Goal: Information Seeking & Learning: Learn about a topic

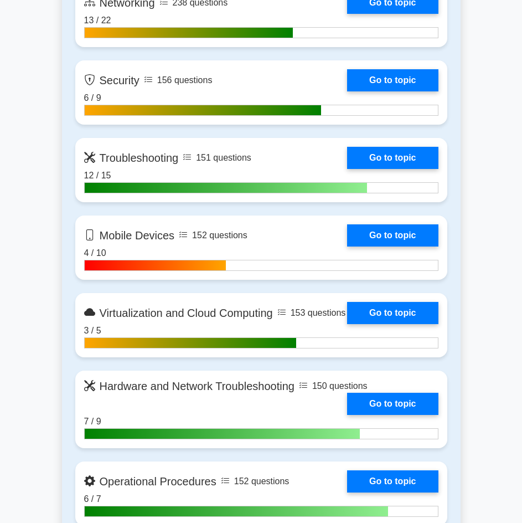
scroll to position [665, 0]
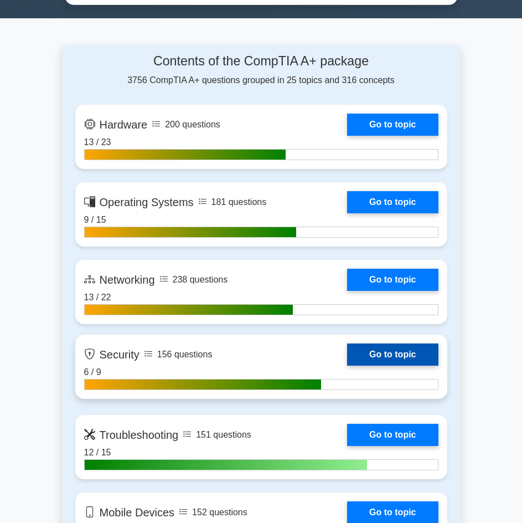
click at [408, 355] on link "Go to topic" at bounding box center [392, 354] width 91 height 22
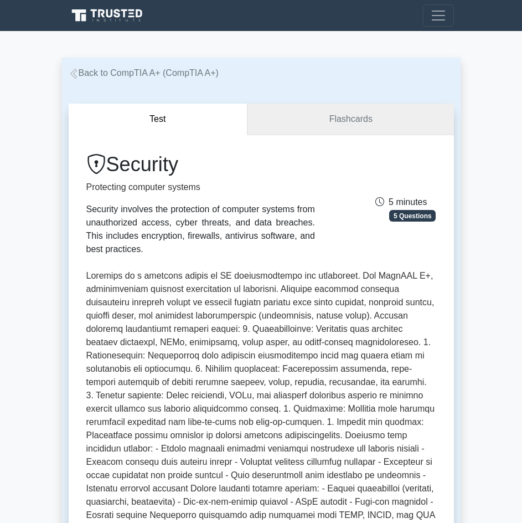
click at [389, 122] on link "Flashcards" at bounding box center [351, 120] width 206 height 32
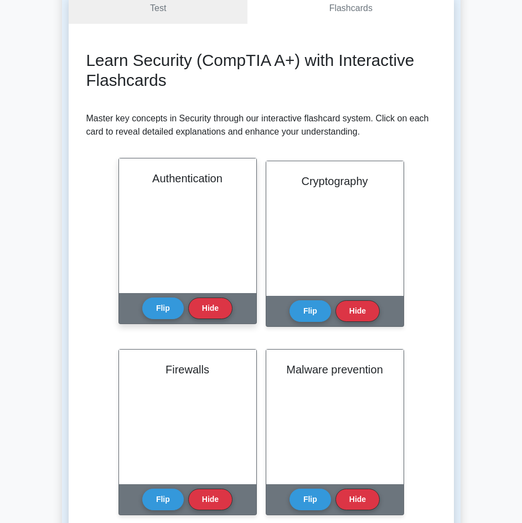
scroll to position [277, 0]
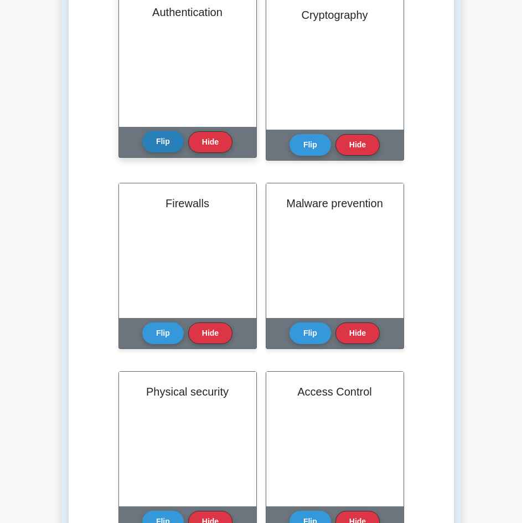
click at [169, 143] on button "Flip" at bounding box center [163, 142] width 42 height 22
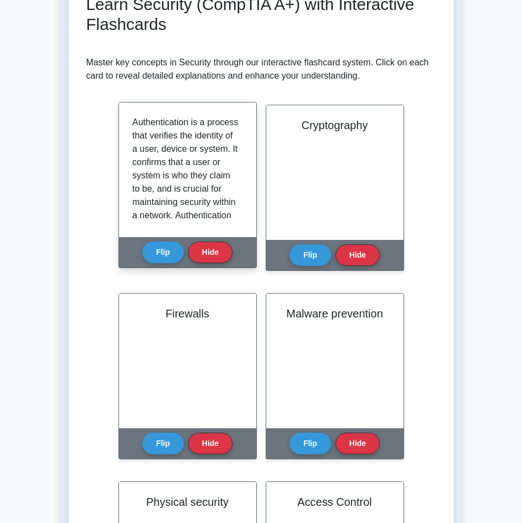
scroll to position [166, 0]
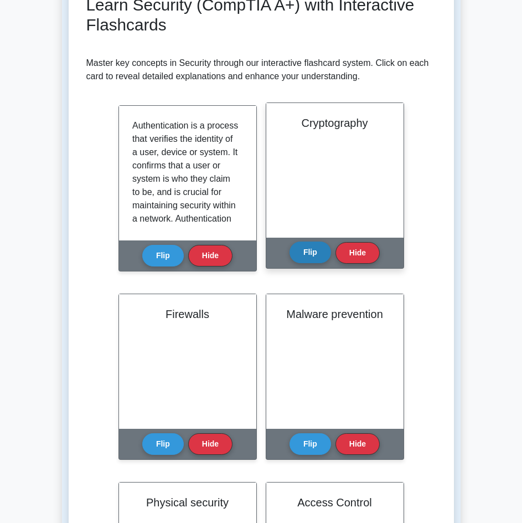
click at [322, 254] on button "Flip" at bounding box center [311, 252] width 42 height 22
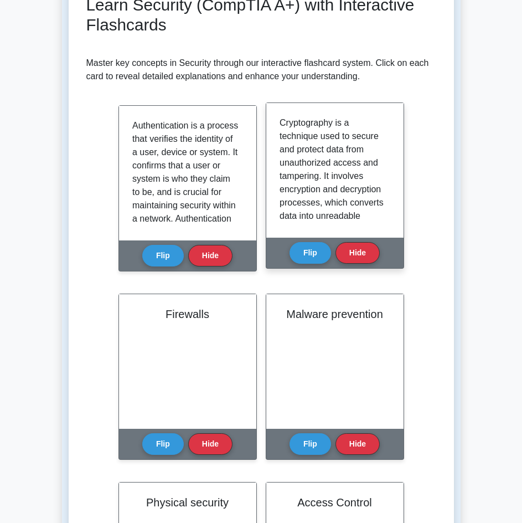
click at [385, 142] on div "Cryptography is a technique used to secure and protect data from unauthorized a…" at bounding box center [335, 170] width 111 height 108
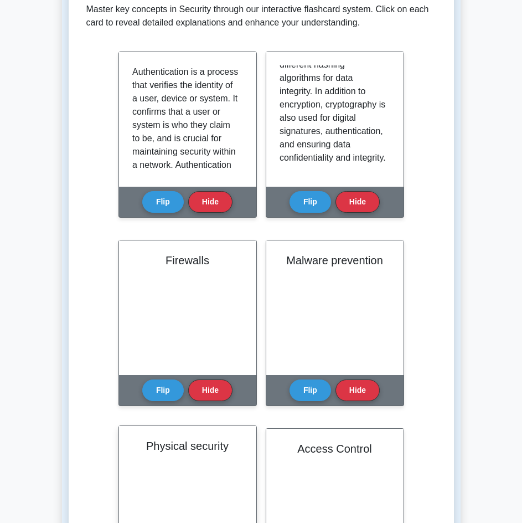
scroll to position [332, 0]
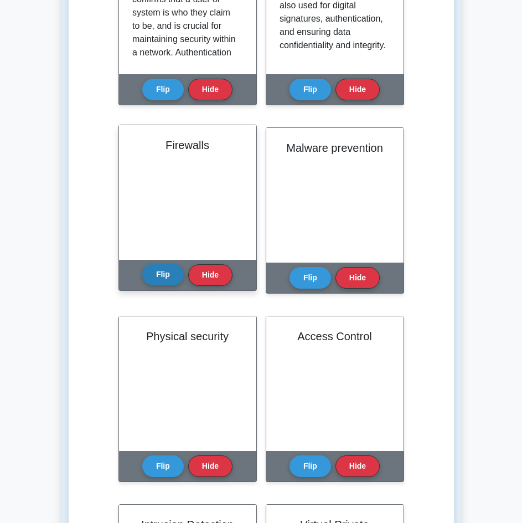
click at [169, 281] on button "Flip" at bounding box center [163, 275] width 42 height 22
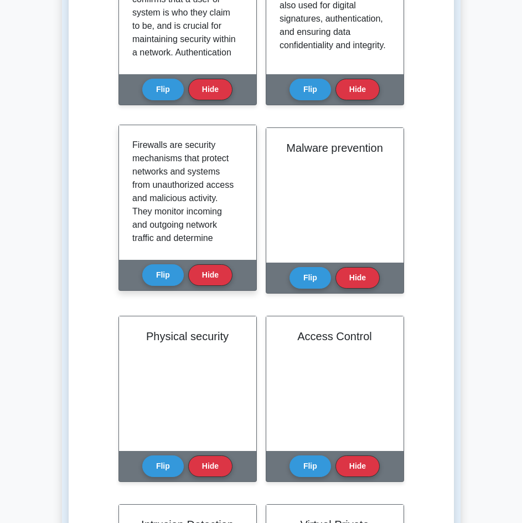
drag, startPoint x: 236, startPoint y: 157, endPoint x: 236, endPoint y: 162, distance: 5.6
click at [236, 162] on div "Firewalls are security mechanisms that protect networks and systems from unauth…" at bounding box center [187, 192] width 111 height 108
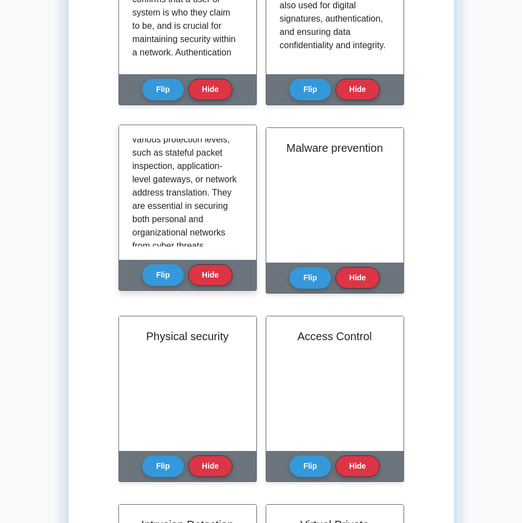
scroll to position [234, 0]
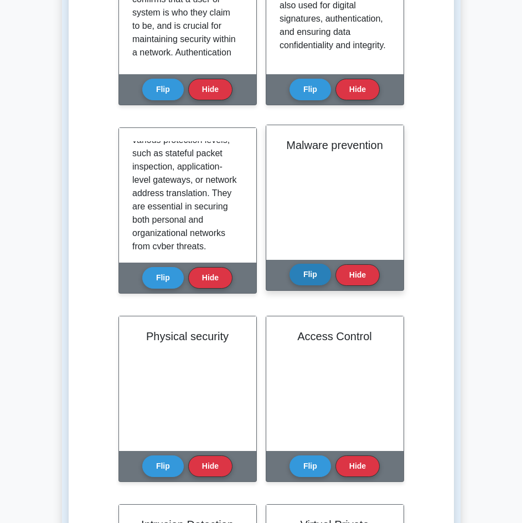
click at [317, 268] on button "Flip" at bounding box center [311, 275] width 42 height 22
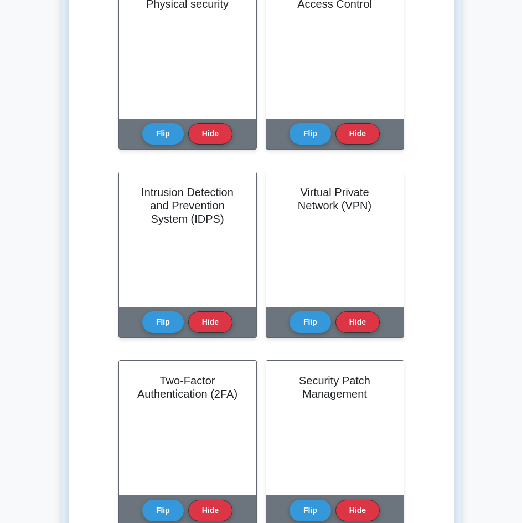
scroll to position [443, 0]
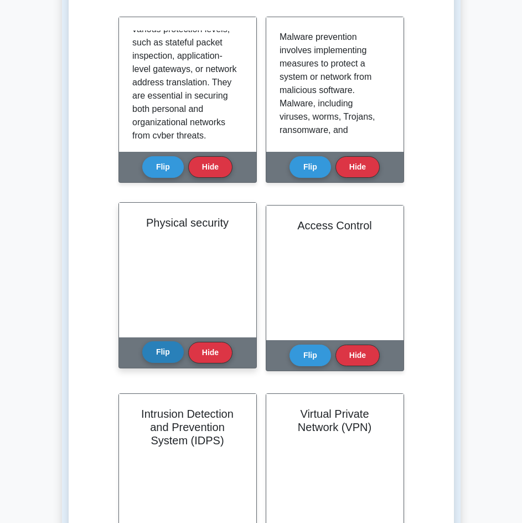
click at [163, 343] on button "Flip" at bounding box center [163, 352] width 42 height 22
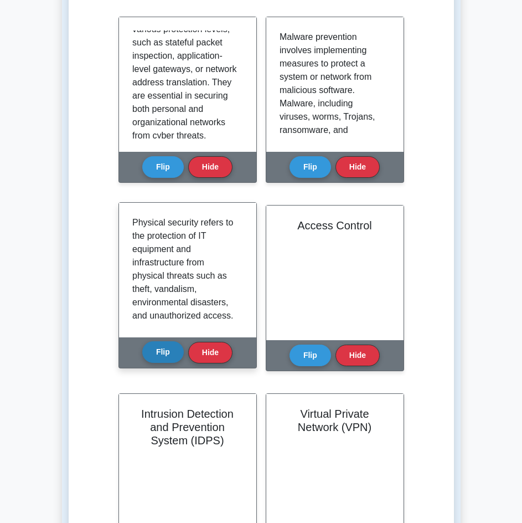
click at [157, 350] on button "Flip" at bounding box center [163, 352] width 42 height 22
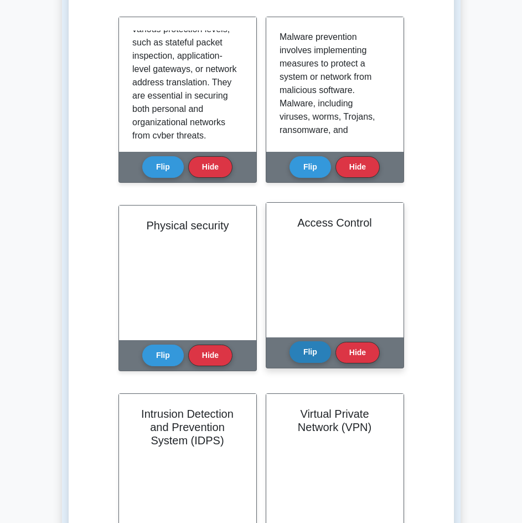
click at [305, 353] on button "Flip" at bounding box center [311, 352] width 42 height 22
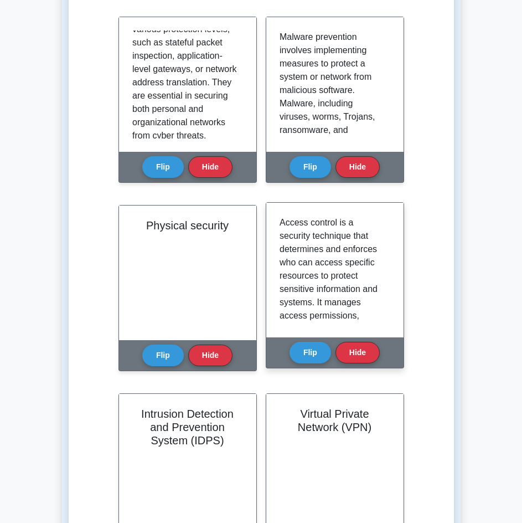
drag, startPoint x: 385, startPoint y: 230, endPoint x: 349, endPoint y: 259, distance: 46.1
click at [384, 240] on div "Access control is a security technique that determines and enforces who can acc…" at bounding box center [335, 270] width 111 height 108
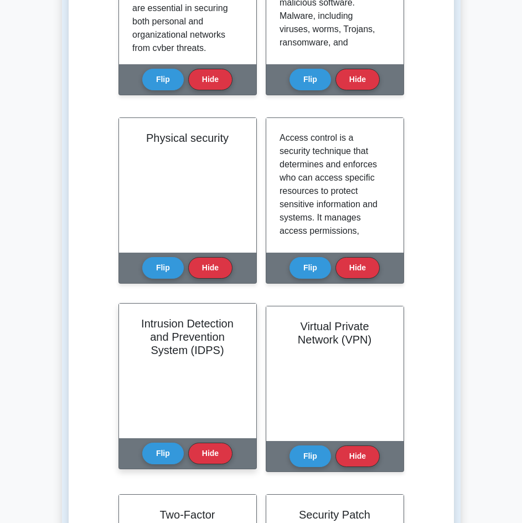
scroll to position [720, 0]
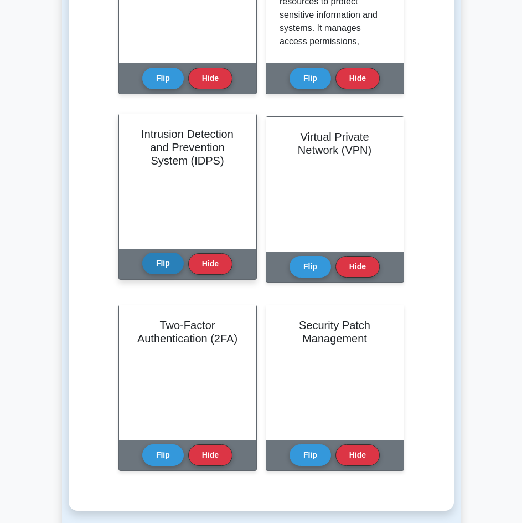
click at [163, 267] on button "Flip" at bounding box center [163, 264] width 42 height 22
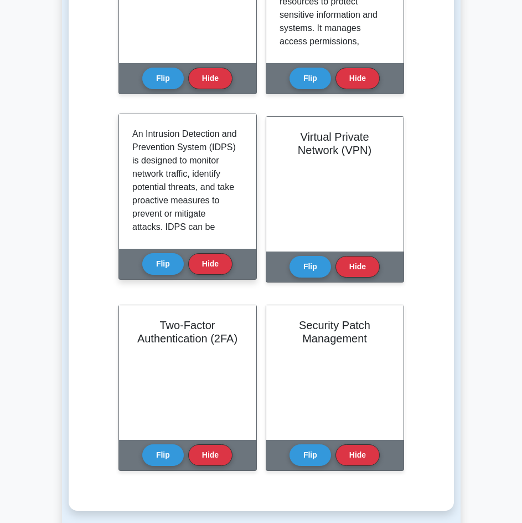
click at [235, 228] on div "An Intrusion Detection and Prevention System (IDPS) is designed to monitor netw…" at bounding box center [187, 181] width 111 height 108
click at [238, 228] on div "An Intrusion Detection and Prevention System (IDPS) is designed to monitor netw…" at bounding box center [187, 181] width 111 height 108
click at [243, 150] on div "An Intrusion Detection and Prevention System (IDPS) is designed to monitor netw…" at bounding box center [187, 181] width 137 height 135
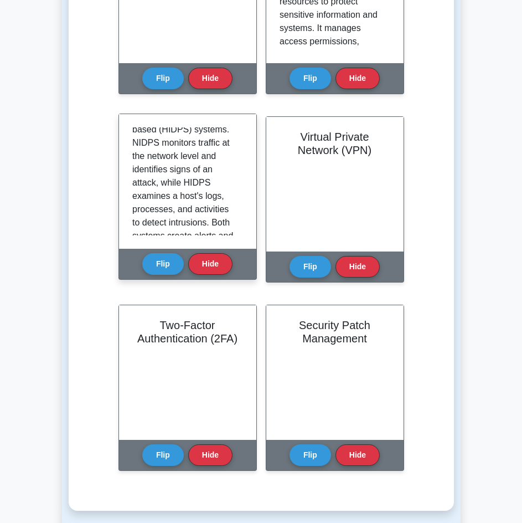
scroll to position [140, 0]
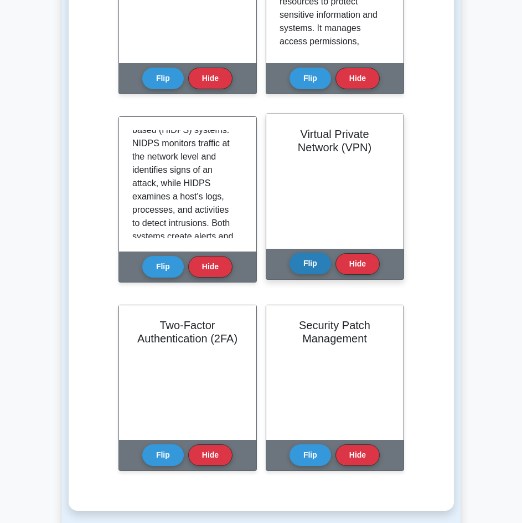
click at [316, 258] on button "Flip" at bounding box center [311, 264] width 42 height 22
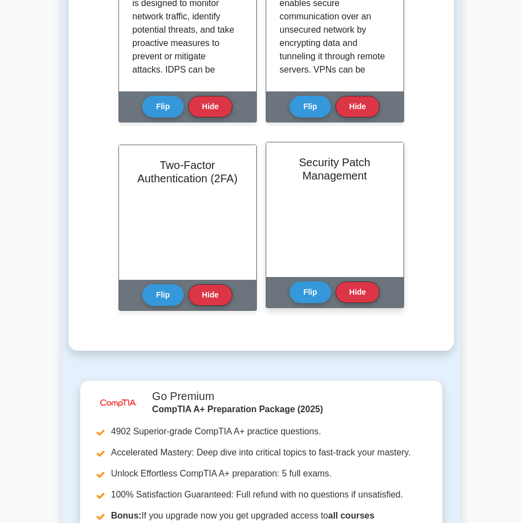
scroll to position [886, 0]
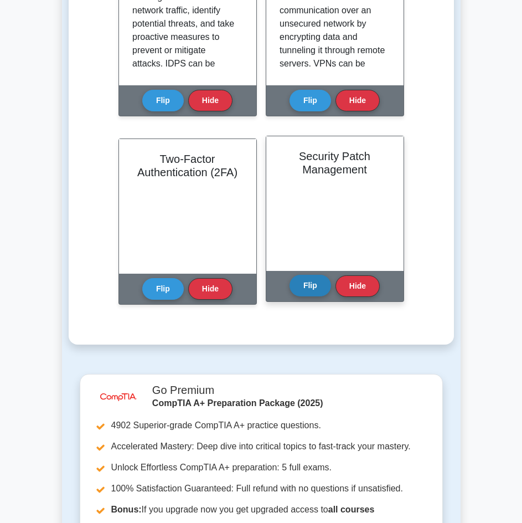
click at [308, 287] on button "Flip" at bounding box center [311, 286] width 42 height 22
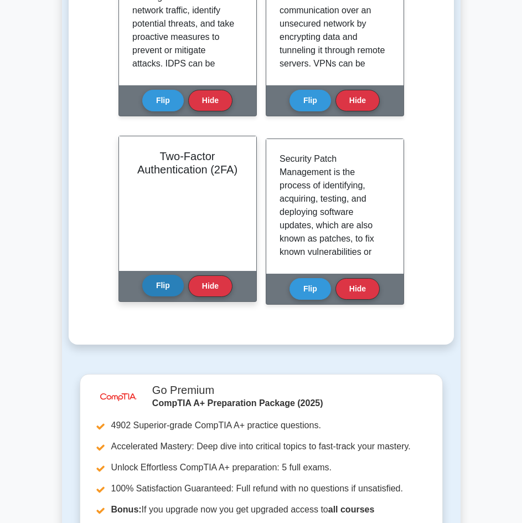
click at [152, 291] on button "Flip" at bounding box center [163, 286] width 42 height 22
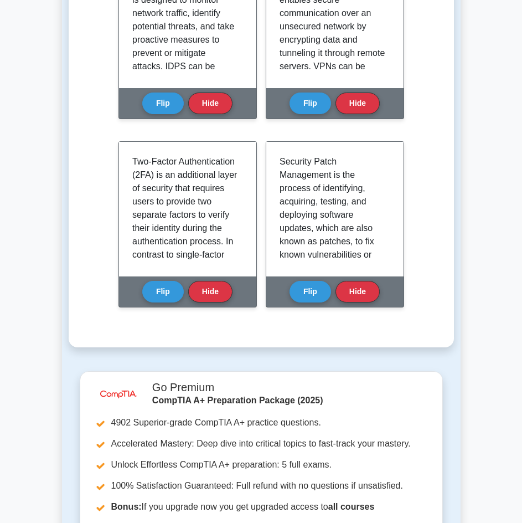
scroll to position [1218, 0]
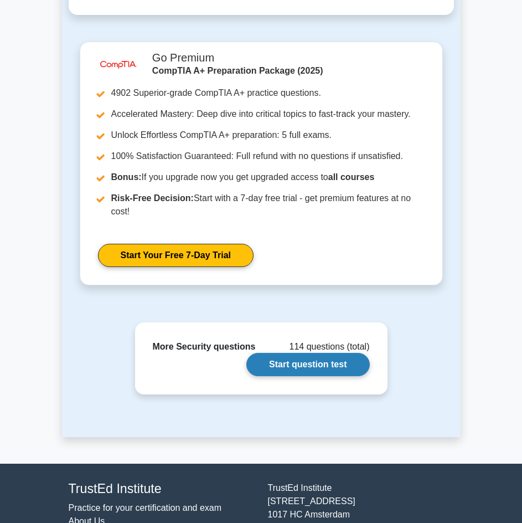
click at [303, 369] on link "Start question test" at bounding box center [307, 364] width 123 height 23
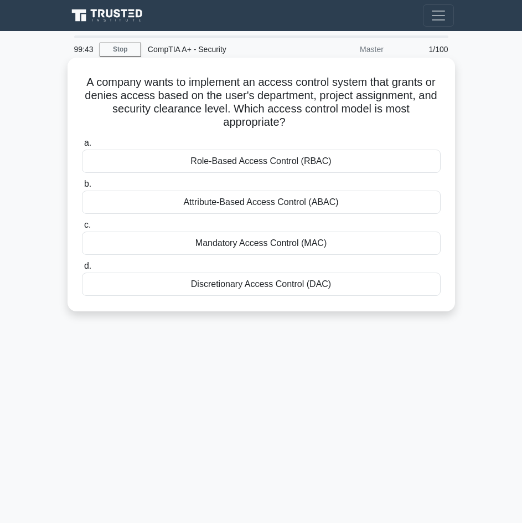
click at [244, 166] on div "Role-Based Access Control (RBAC)" at bounding box center [261, 161] width 359 height 23
click at [82, 147] on input "a. Role-Based Access Control (RBAC)" at bounding box center [82, 143] width 0 height 7
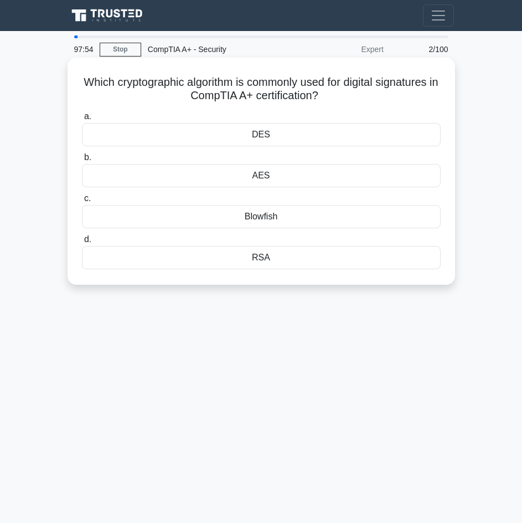
click at [166, 110] on div "a. DES b. AES c." at bounding box center [261, 189] width 372 height 164
click at [164, 133] on div "DES" at bounding box center [261, 134] width 359 height 23
click at [82, 120] on input "a. DES" at bounding box center [82, 116] width 0 height 7
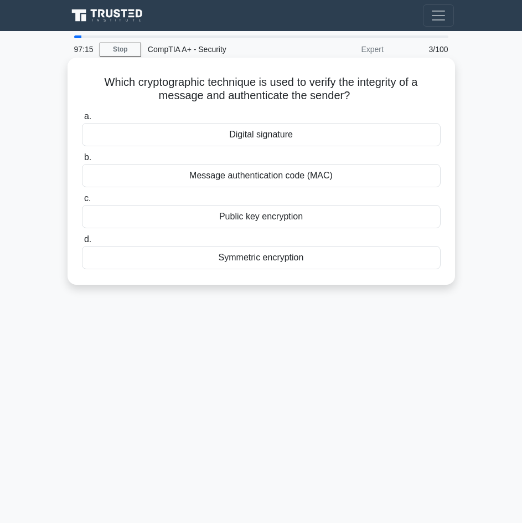
click at [295, 171] on div "Message authentication code (MAC)" at bounding box center [261, 175] width 359 height 23
click at [82, 161] on input "b. Message authentication code (MAC)" at bounding box center [82, 157] width 0 height 7
